Goal: Transaction & Acquisition: Purchase product/service

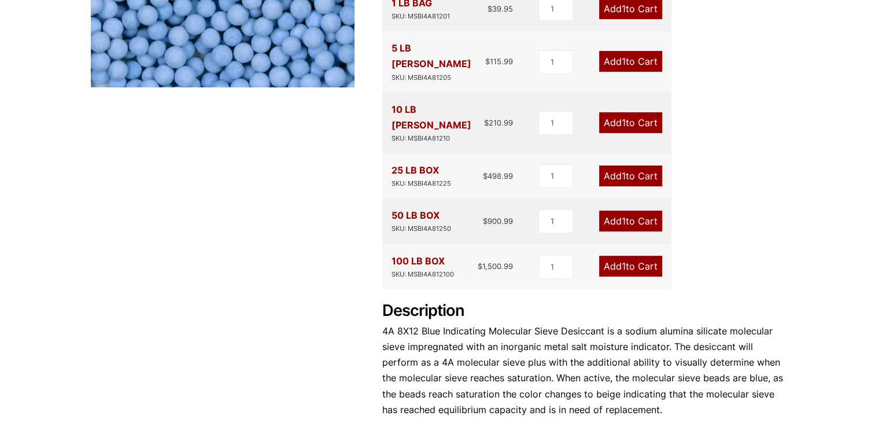
scroll to position [289, 0]
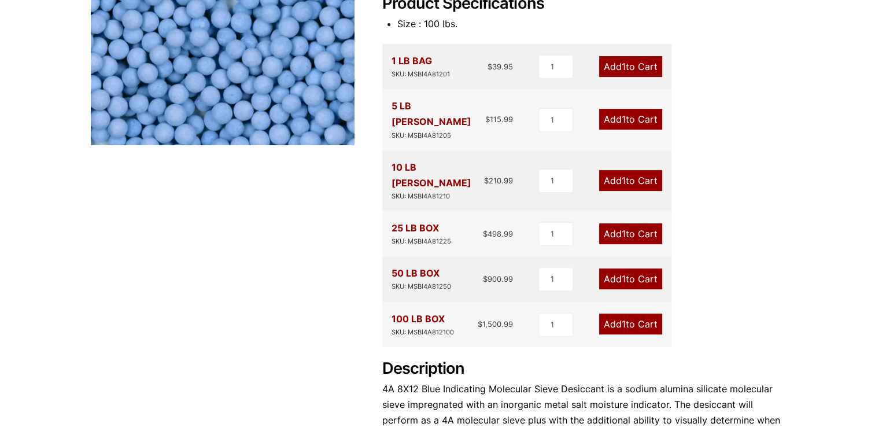
click at [635, 61] on link "Add 1 to Cart" at bounding box center [630, 66] width 63 height 21
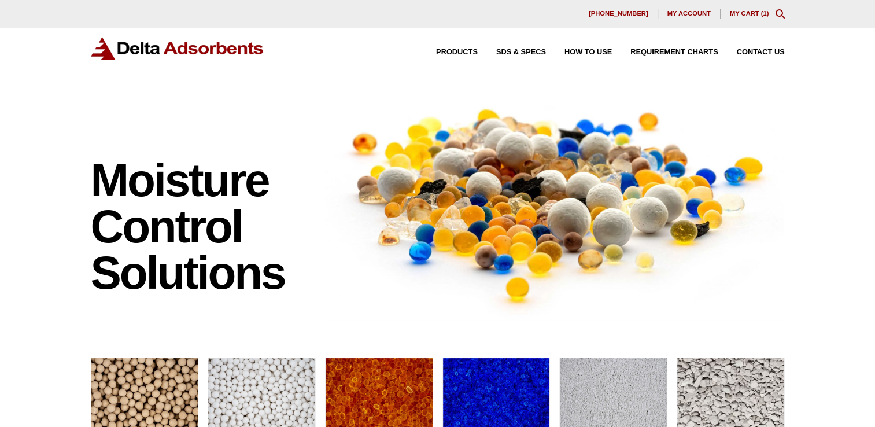
click at [744, 12] on link "My Cart ( 1 )" at bounding box center [749, 13] width 39 height 7
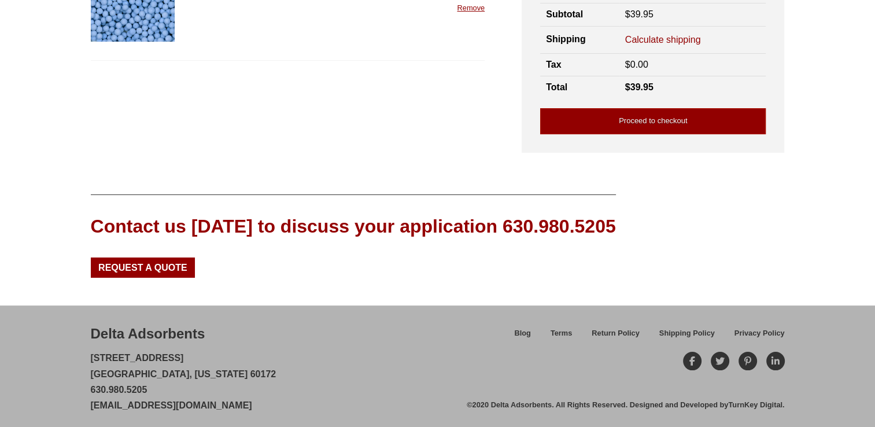
scroll to position [40, 0]
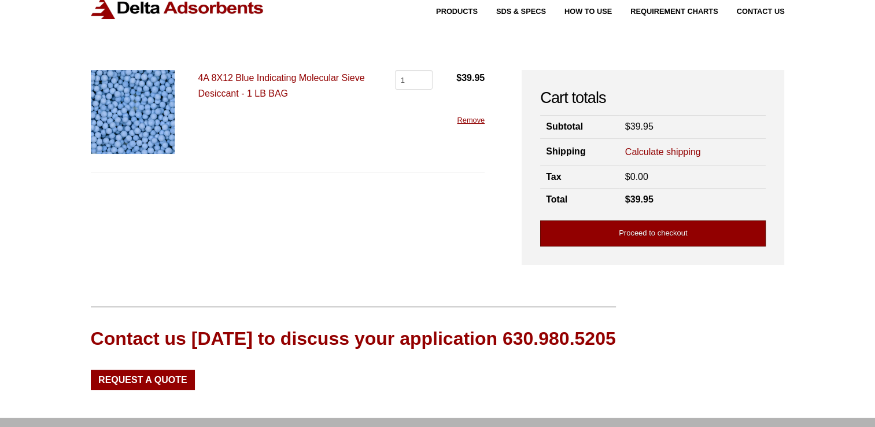
click at [670, 233] on link "Proceed to checkout" at bounding box center [653, 233] width 226 height 26
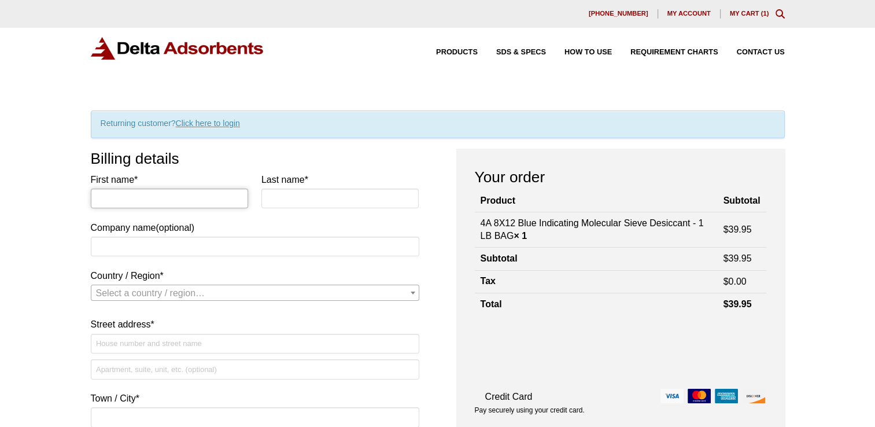
click at [134, 197] on input "First name *" at bounding box center [170, 199] width 158 height 20
type input "Tracy"
type input "Capote"
type input "Defiant Technologies"
select select "US"
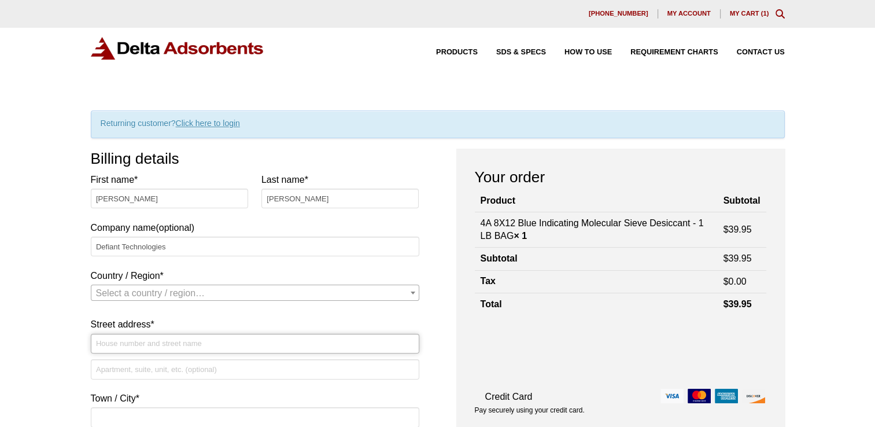
type input "6814A Academy Parkway West NE"
type input "Albuquerque"
type input "87109"
type input "15059995880"
type input "tcapote@defiant-tech.com"
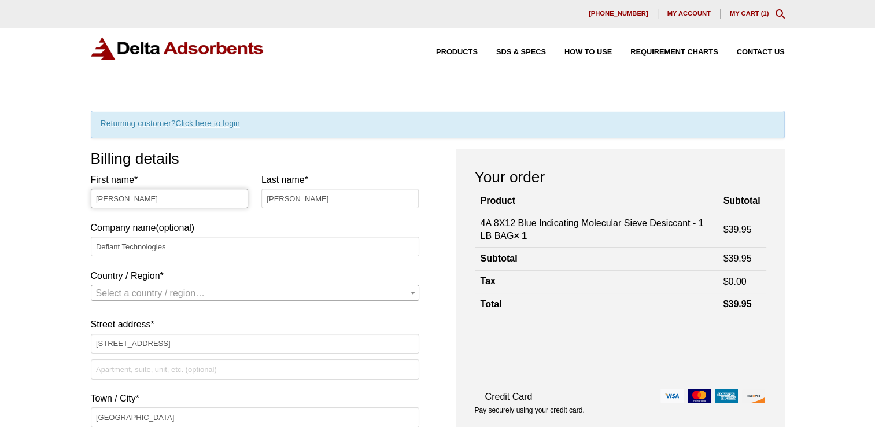
select select "US"
select select "NM"
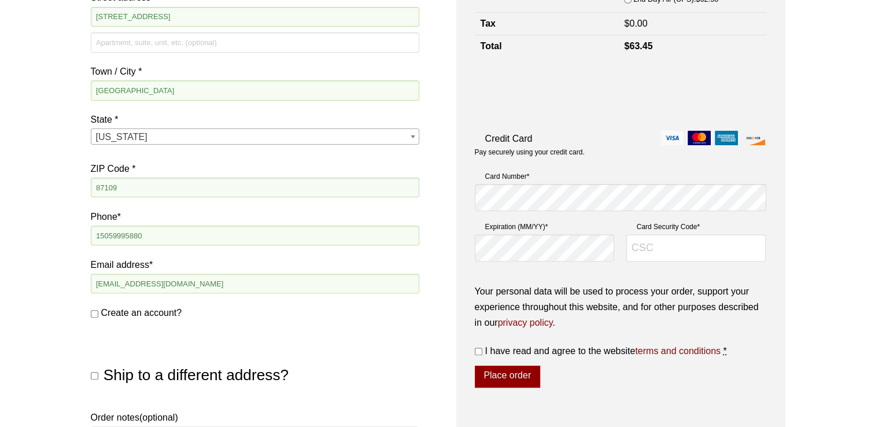
scroll to position [347, 0]
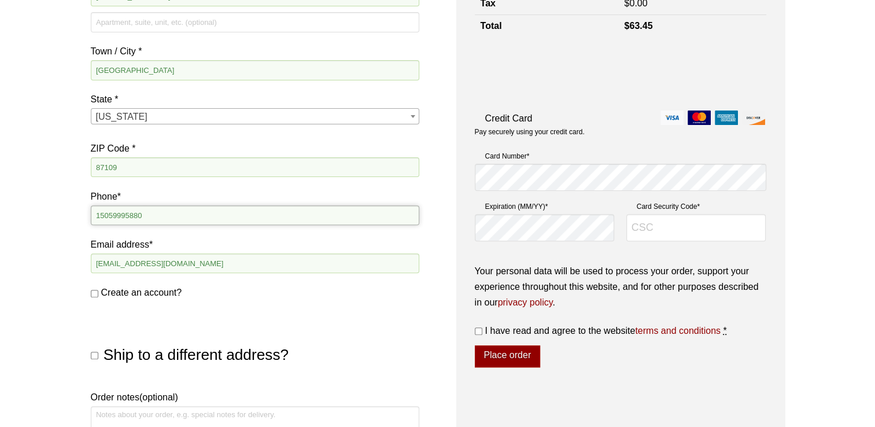
click at [98, 216] on input "15059995880" at bounding box center [255, 215] width 329 height 20
type input "5059995880"
click at [197, 263] on input "tcapote@defiant-tech.com" at bounding box center [255, 263] width 329 height 20
click at [377, 340] on div "Ship to a different address? First name * Last name * Company name (optional) C…" at bounding box center [255, 339] width 329 height 64
click at [94, 288] on label "Create an account?" at bounding box center [255, 293] width 329 height 16
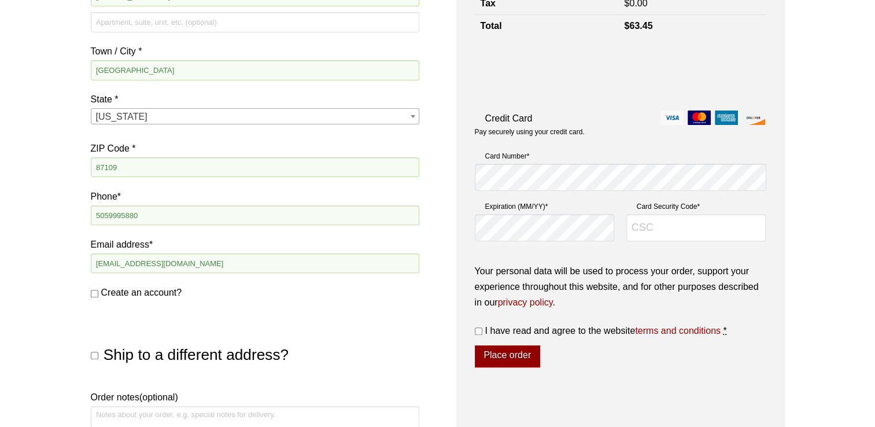
click at [94, 290] on input "Create an account?" at bounding box center [95, 294] width 8 height 8
checkbox input "true"
type input "#317"
type input "219"
select select "US"
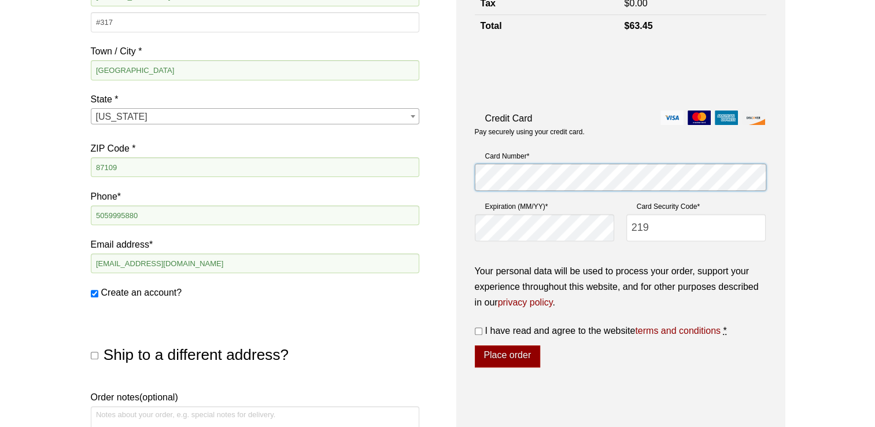
select select "NM"
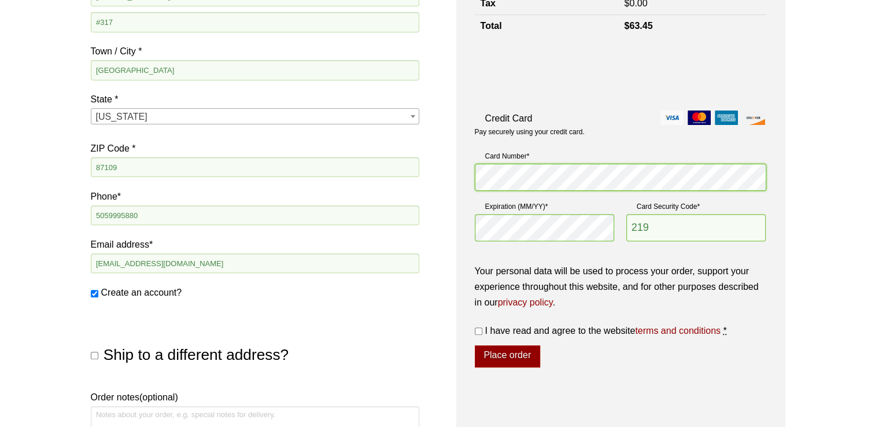
scroll to position [405, 0]
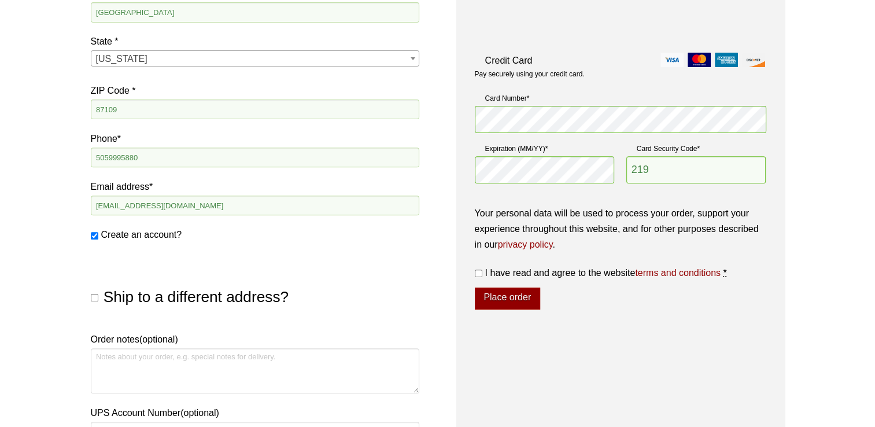
click at [477, 273] on input "I have read and agree to the website terms and conditions *" at bounding box center [479, 274] width 8 height 8
checkbox input "true"
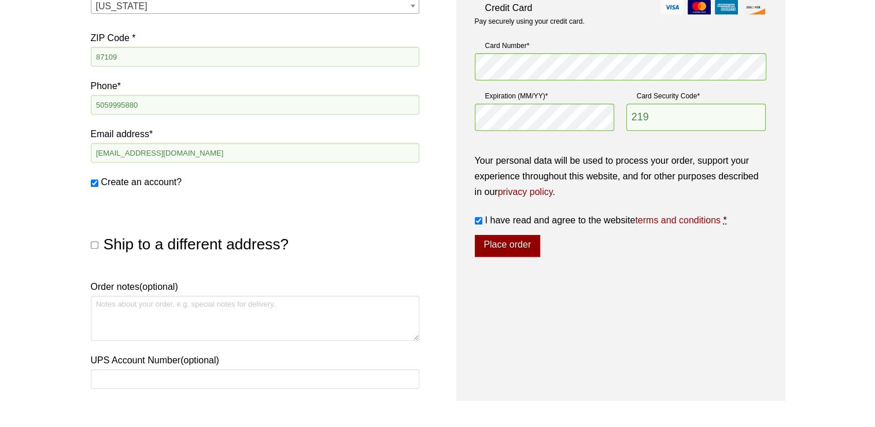
scroll to position [463, 0]
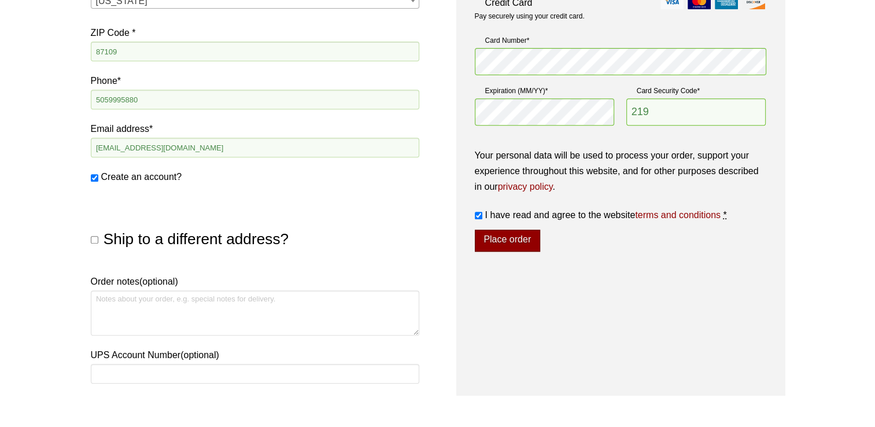
click at [511, 239] on button "Place order" at bounding box center [507, 241] width 65 height 22
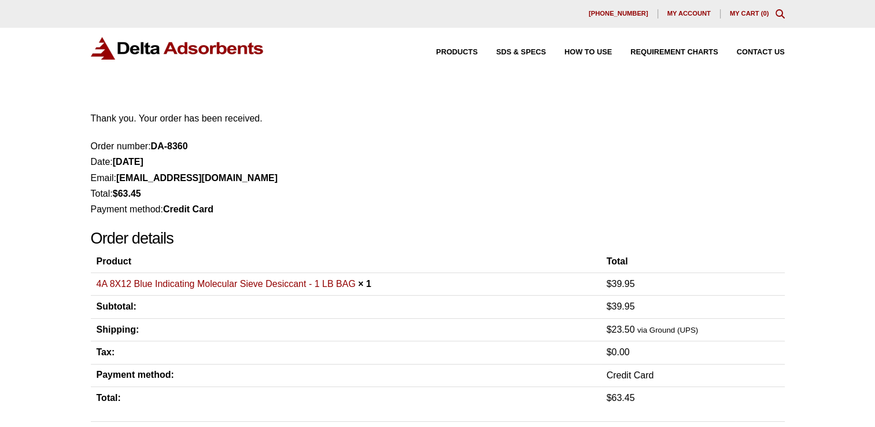
click at [382, 168] on li "Date: October 1, 2025" at bounding box center [438, 162] width 694 height 16
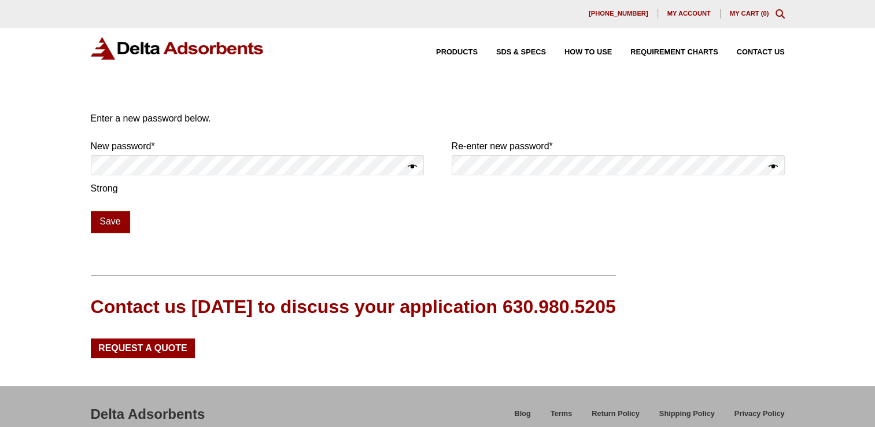
click at [416, 164] on button "Show password" at bounding box center [412, 167] width 9 height 16
click at [773, 164] on button "Show password" at bounding box center [773, 167] width 9 height 16
click at [106, 217] on button "Save" at bounding box center [110, 222] width 39 height 22
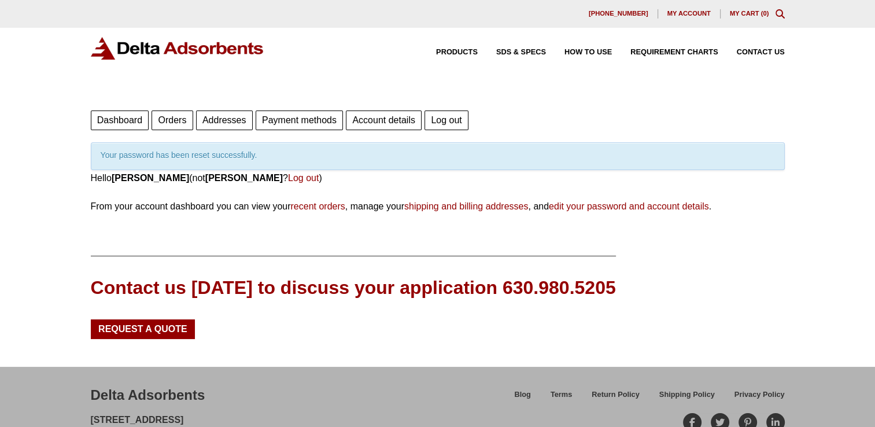
click at [314, 204] on link "recent orders" at bounding box center [317, 206] width 54 height 10
